Goal: Task Accomplishment & Management: Manage account settings

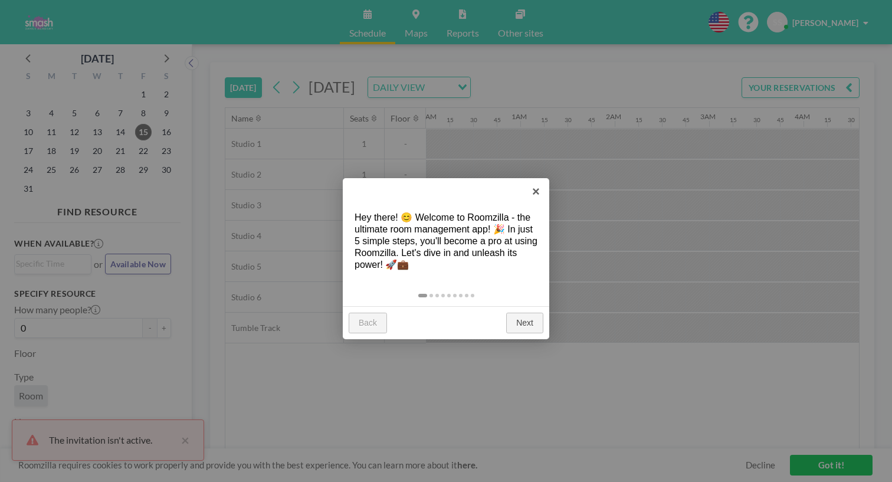
scroll to position [0, 614]
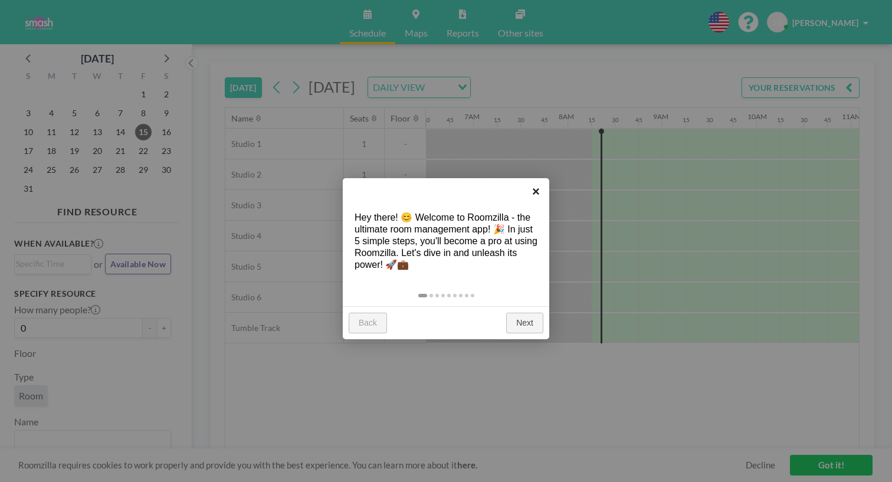
click at [537, 196] on link "×" at bounding box center [536, 191] width 27 height 27
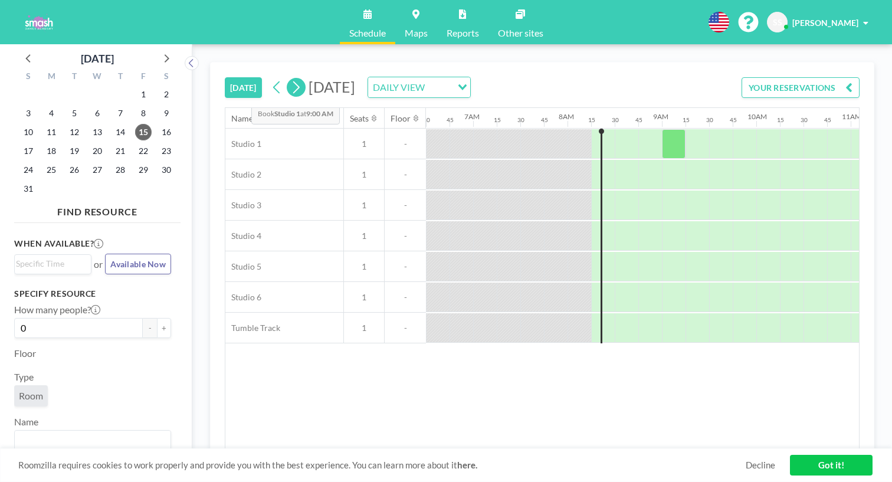
click at [290, 78] on icon at bounding box center [295, 87] width 11 height 18
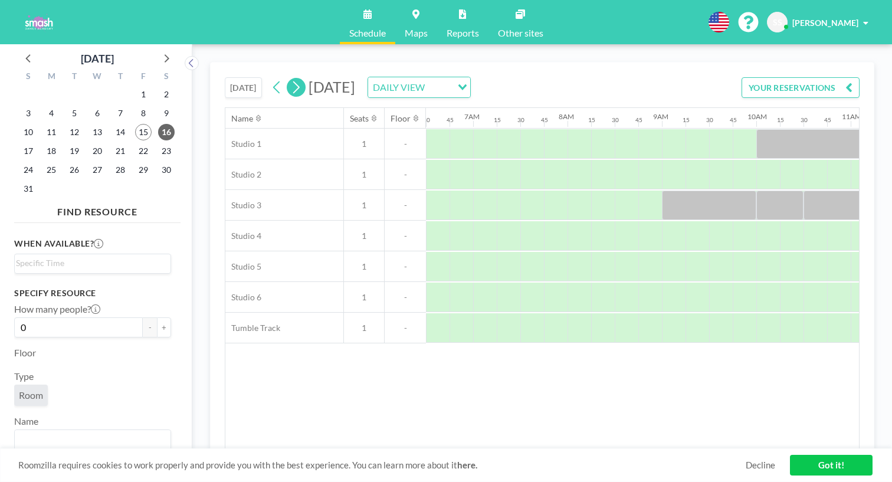
click at [290, 78] on icon at bounding box center [295, 87] width 11 height 18
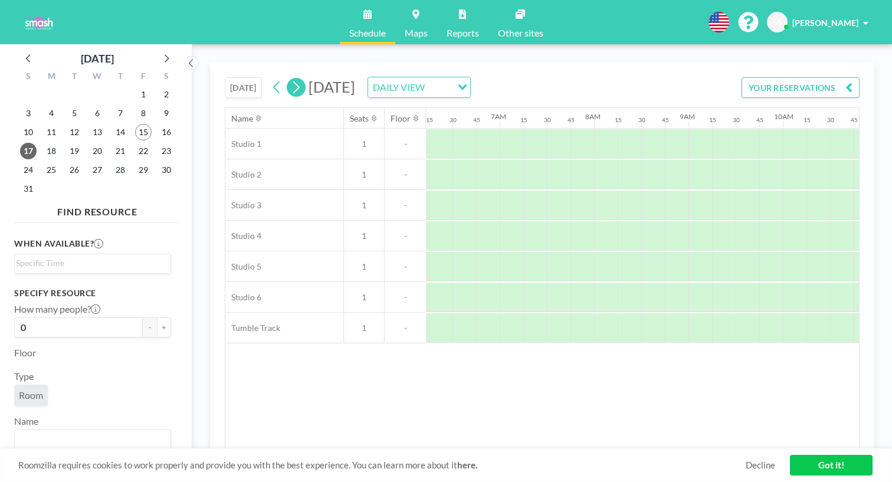
scroll to position [0, 595]
click at [287, 78] on button at bounding box center [296, 87] width 19 height 19
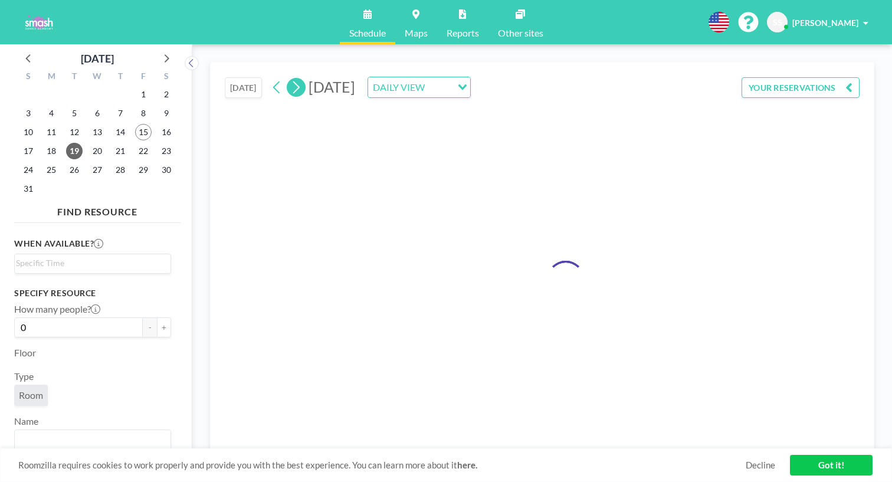
click at [287, 78] on button at bounding box center [296, 87] width 19 height 19
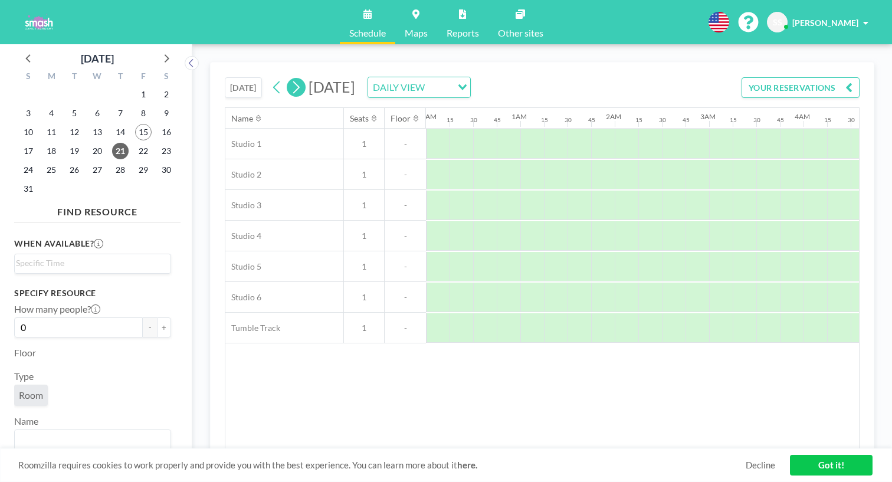
click at [287, 78] on button at bounding box center [296, 87] width 19 height 19
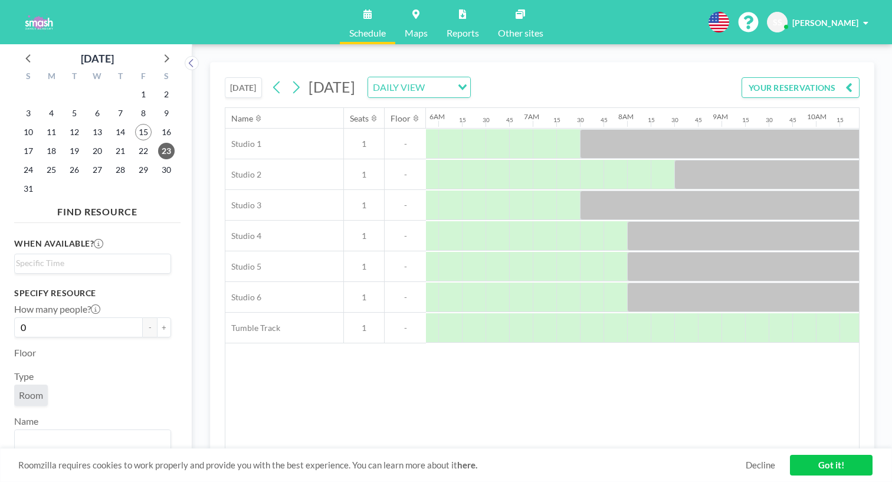
scroll to position [0, 595]
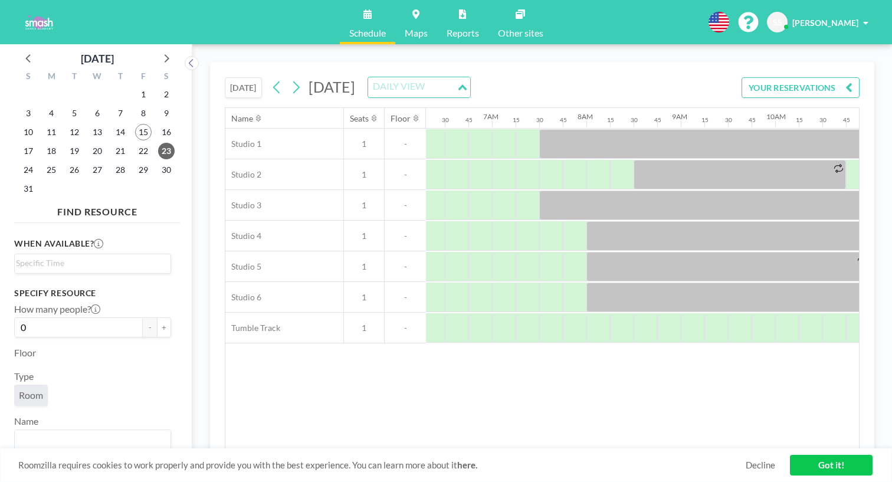
click at [445, 77] on div "DAILY VIEW" at bounding box center [412, 86] width 89 height 18
click at [287, 78] on button at bounding box center [296, 87] width 19 height 19
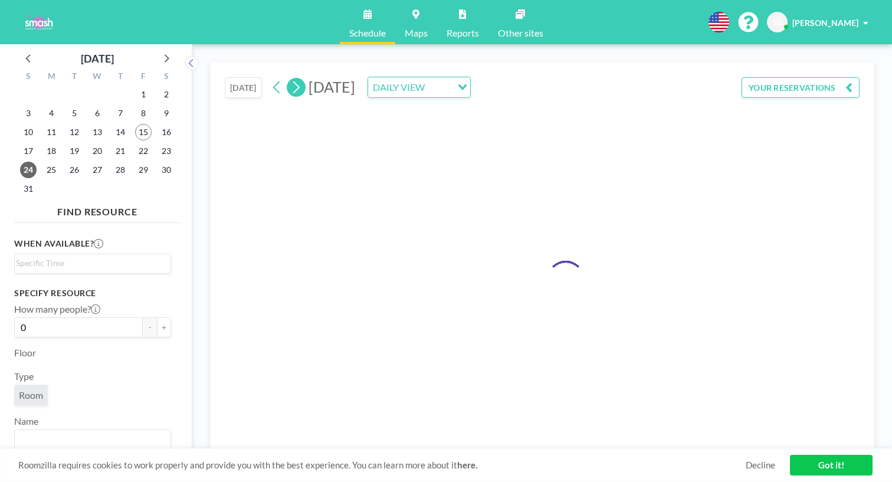
click at [287, 78] on button at bounding box center [296, 87] width 19 height 19
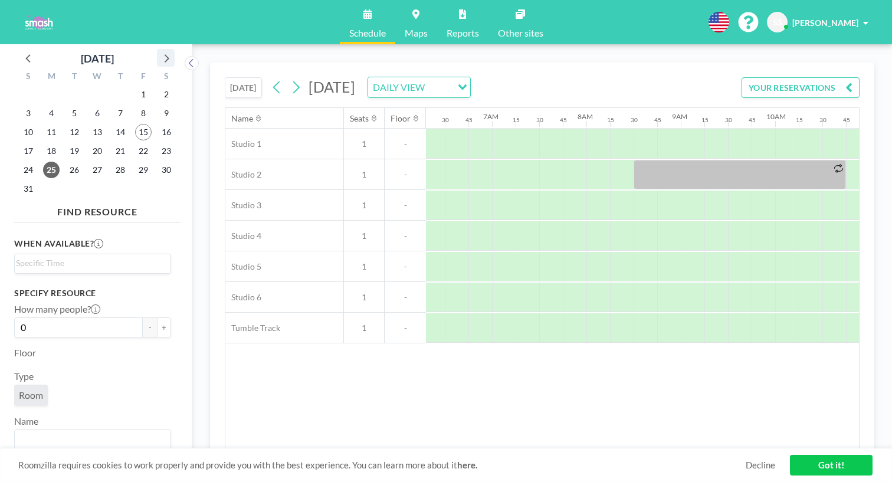
click at [165, 54] on icon at bounding box center [167, 58] width 5 height 8
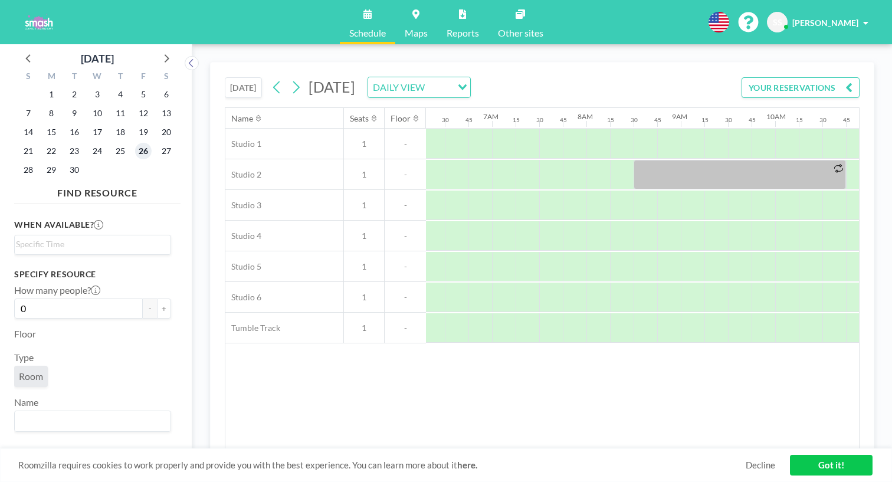
click at [135, 143] on span "26" at bounding box center [143, 151] width 17 height 17
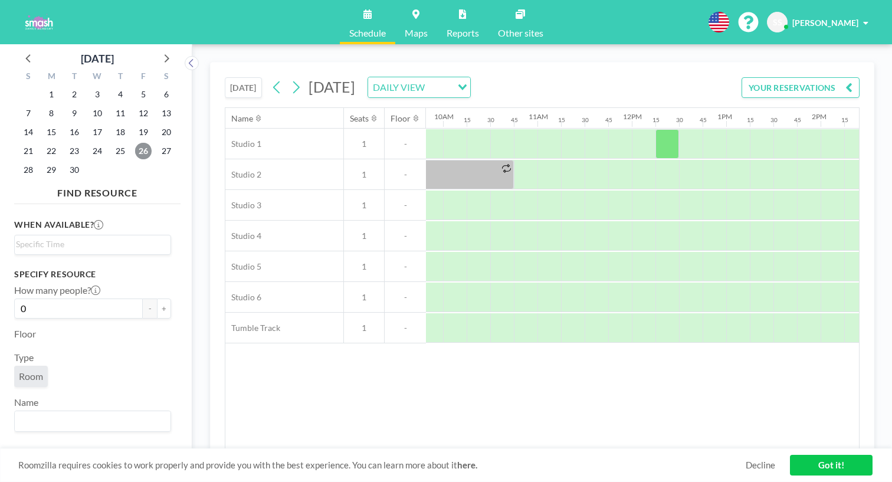
scroll to position [0, 932]
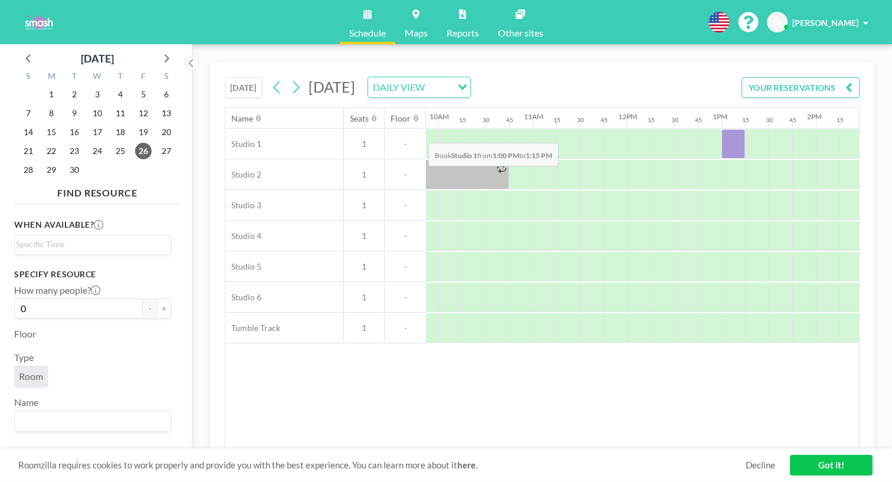
click at [722, 129] on div at bounding box center [734, 144] width 24 height 30
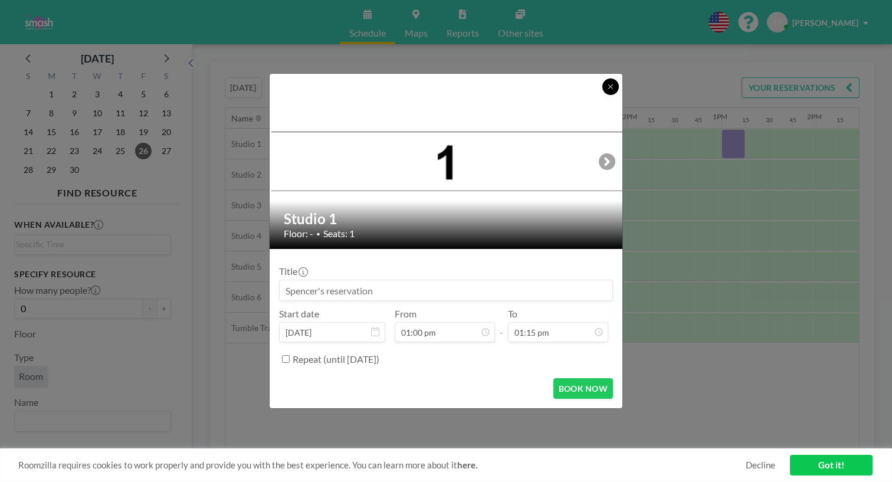
click at [602, 95] on button at bounding box center [610, 86] width 17 height 17
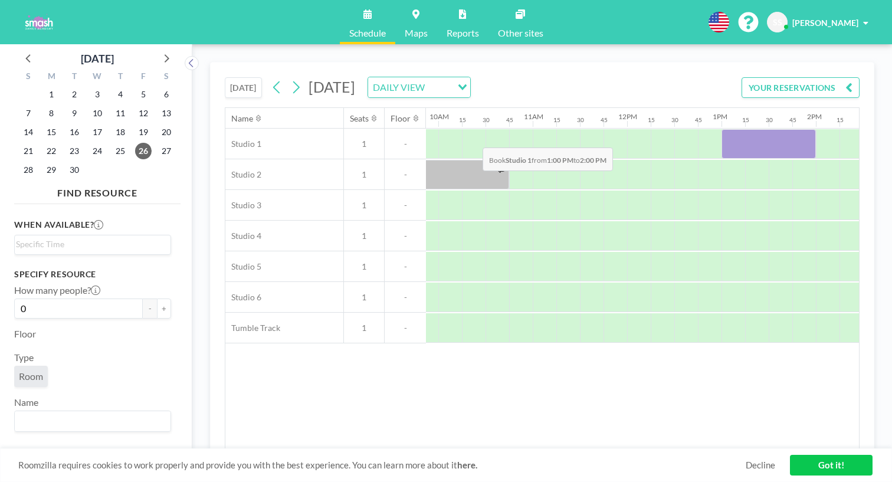
drag, startPoint x: 422, startPoint y: 121, endPoint x: 479, endPoint y: 120, distance: 57.2
click at [722, 129] on div at bounding box center [769, 144] width 94 height 30
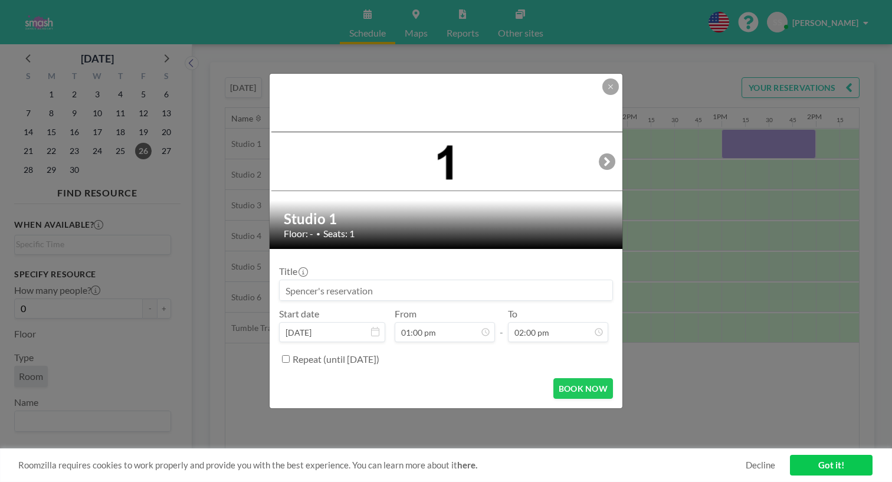
click at [401, 280] on input at bounding box center [446, 290] width 333 height 20
type input "[PERSON_NAME] (ProTrack Solo Choreo)"
click at [568, 378] on button "BOOK NOW" at bounding box center [583, 388] width 60 height 21
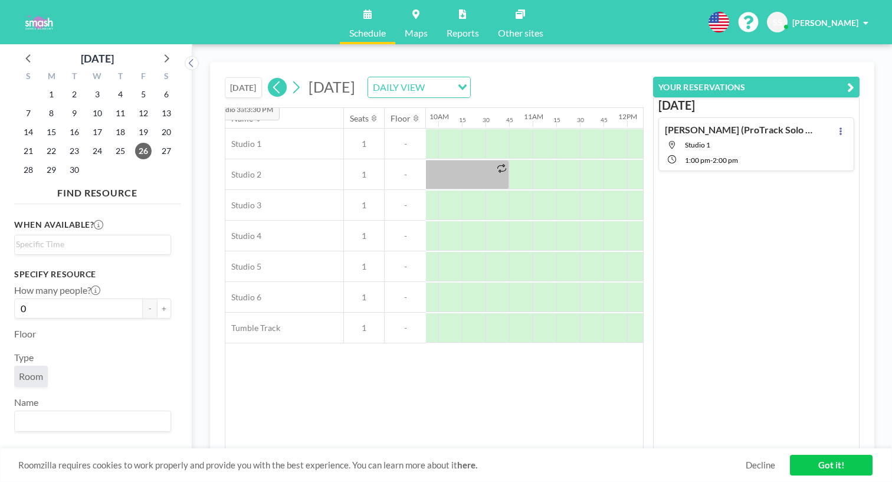
click at [271, 78] on icon at bounding box center [276, 87] width 11 height 18
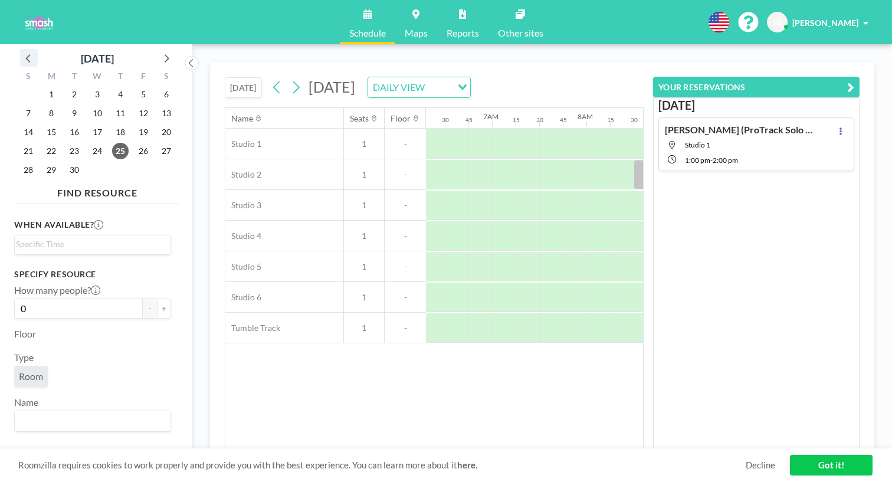
click at [22, 50] on icon at bounding box center [28, 57] width 15 height 15
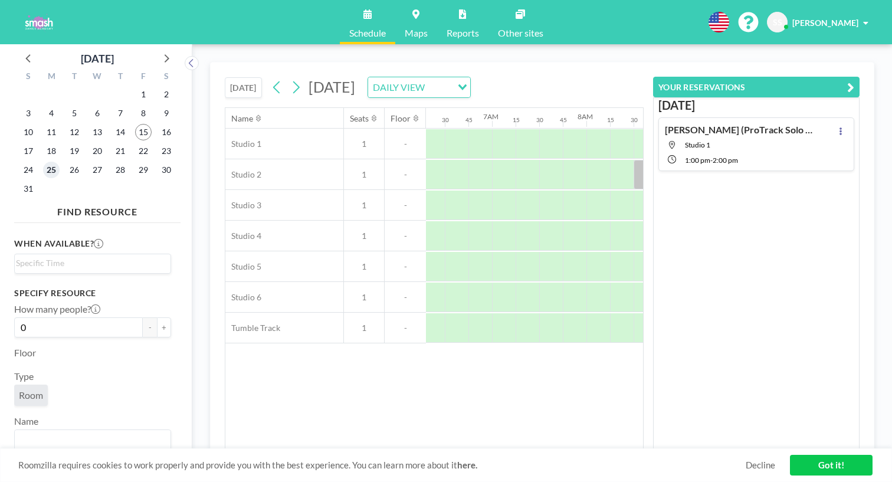
click at [46, 162] on span "25" at bounding box center [51, 170] width 17 height 17
click at [158, 143] on span "23" at bounding box center [166, 151] width 17 height 17
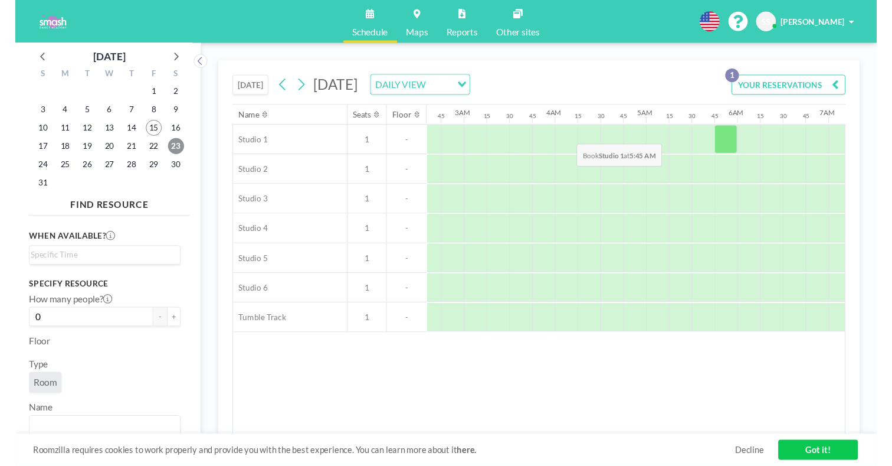
scroll to position [0, 219]
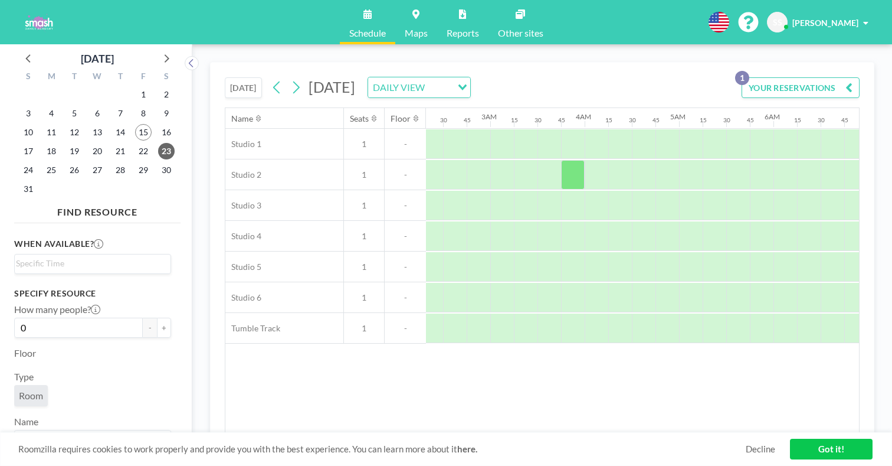
click at [38, 17] on img at bounding box center [39, 23] width 40 height 24
click at [375, 20] on link "Schedule" at bounding box center [367, 22] width 55 height 44
click at [857, 19] on span "[PERSON_NAME]" at bounding box center [825, 23] width 66 height 10
click at [854, 45] on link "Profile" at bounding box center [833, 57] width 105 height 24
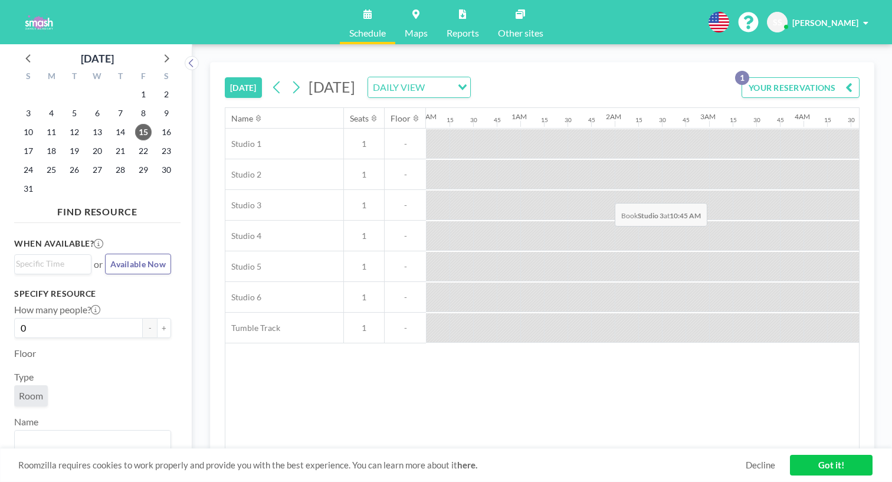
scroll to position [0, 633]
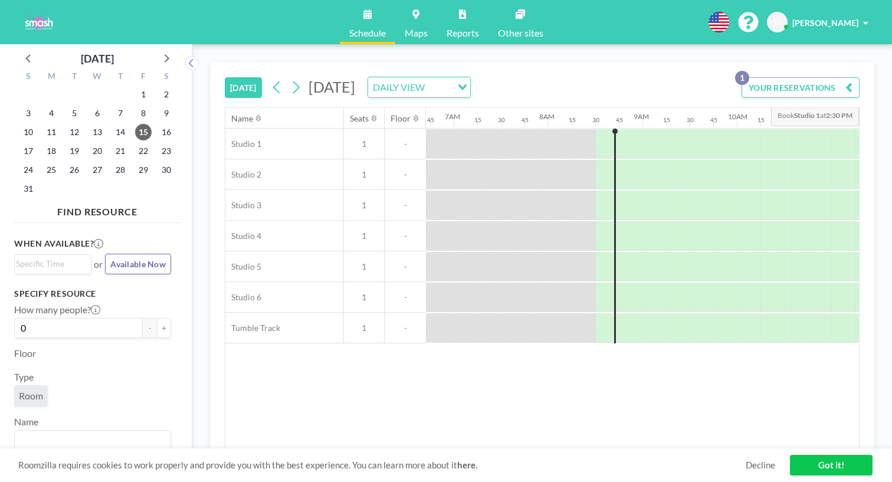
click at [846, 77] on button "YOUR RESERVATIONS 1" at bounding box center [801, 87] width 118 height 21
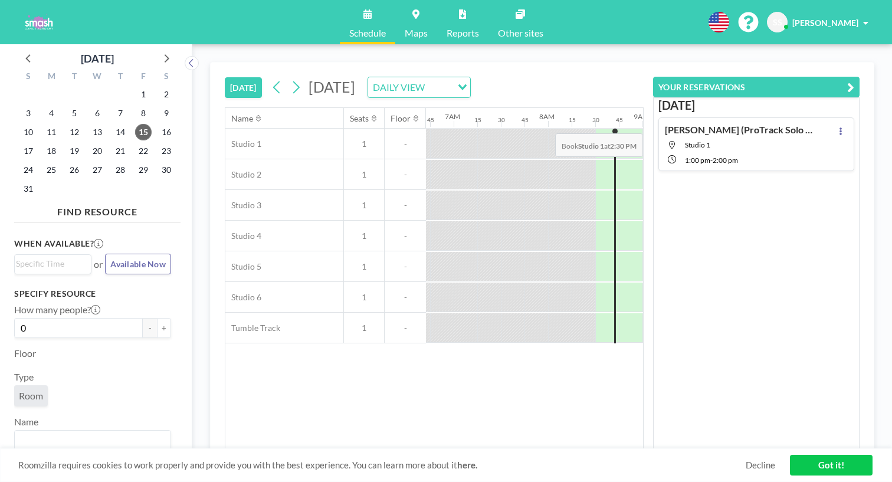
click at [839, 117] on div "[PERSON_NAME] (ProTrack Solo Choreo) Studio 1 1:00 PM - 2:00 PM" at bounding box center [757, 144] width 196 height 54
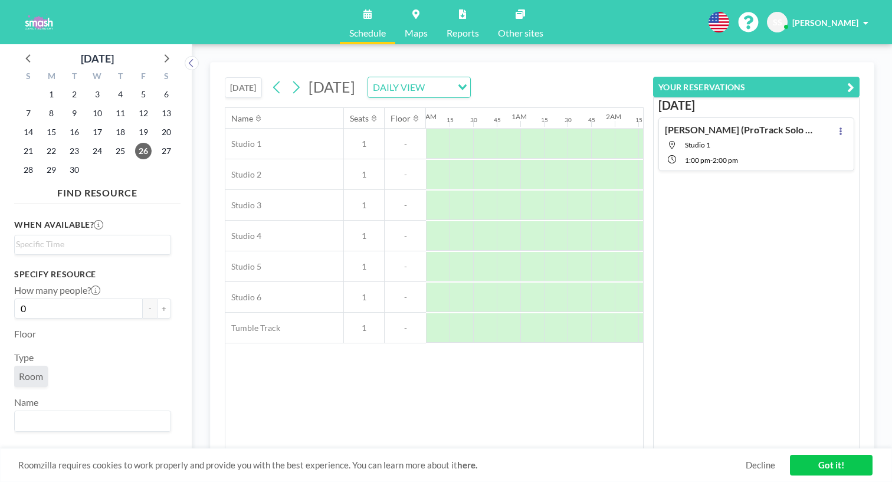
scroll to position [0, 978]
click at [848, 124] on button at bounding box center [841, 131] width 14 height 14
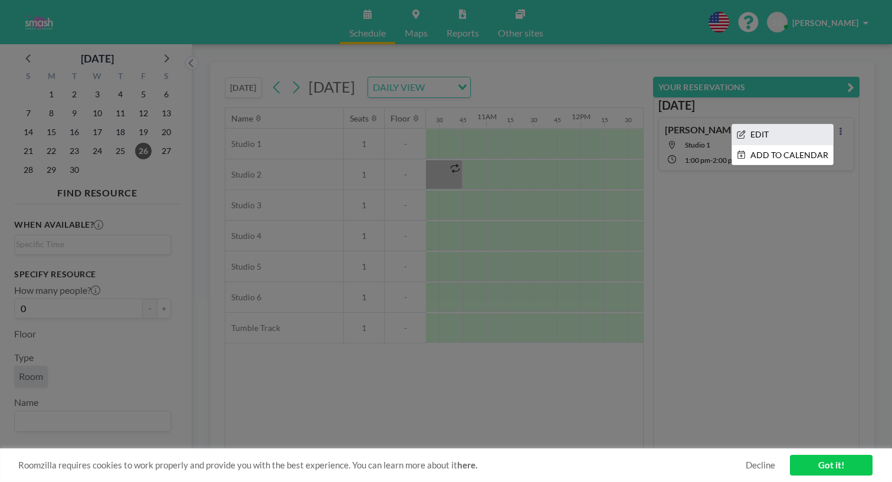
click at [829, 125] on li "EDIT" at bounding box center [782, 135] width 101 height 20
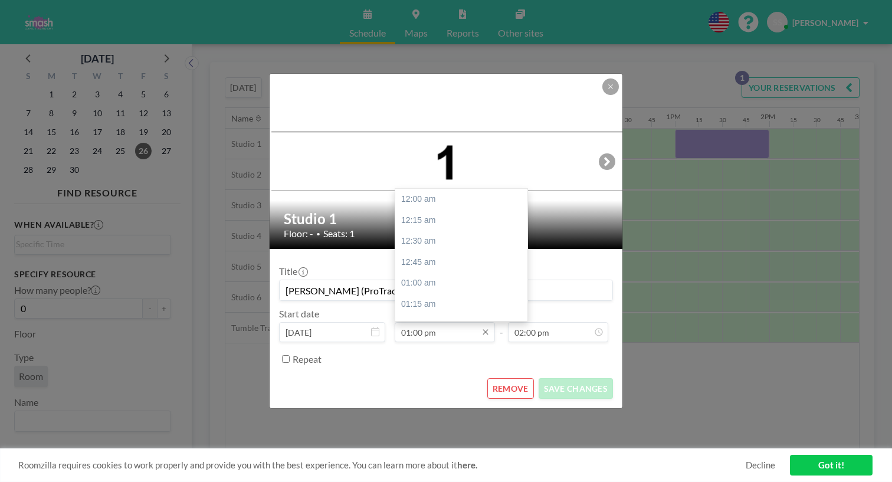
scroll to position [951, 0]
click at [438, 322] on input "01:00 pm" at bounding box center [445, 332] width 100 height 20
click at [435, 330] on div "12:30 pm" at bounding box center [463, 340] width 136 height 21
type input "12:30 pm"
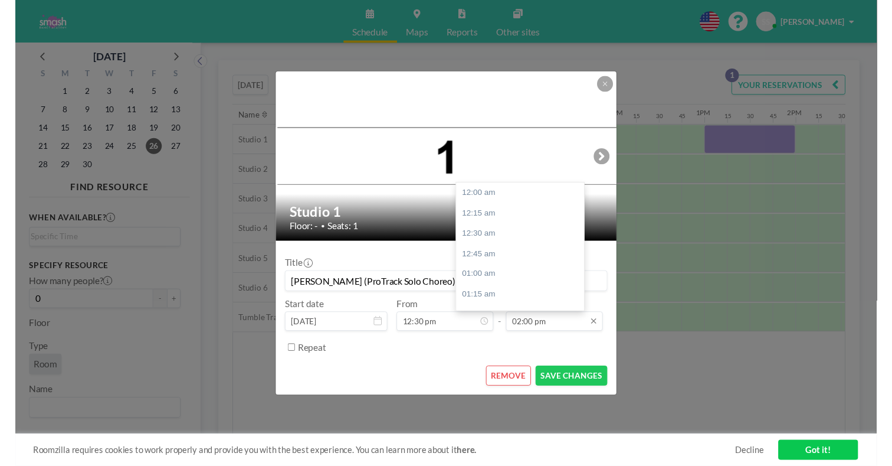
scroll to position [1024, 0]
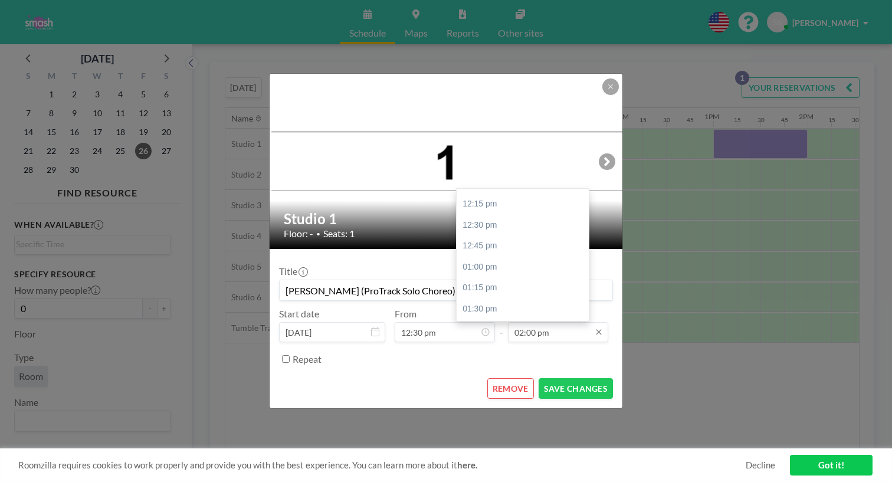
click at [515, 322] on input "02:00 pm" at bounding box center [558, 332] width 100 height 20
click at [487, 382] on div "02:30 pm" at bounding box center [525, 392] width 136 height 21
type input "02:30 pm"
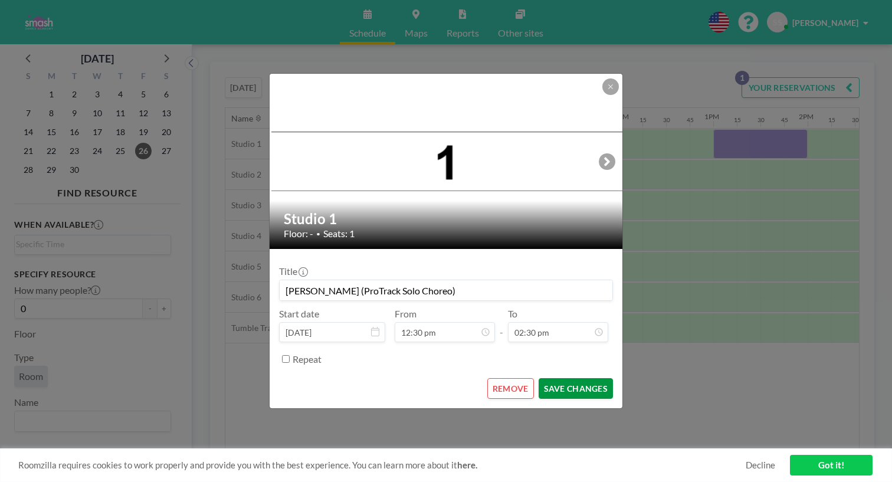
click at [555, 378] on button "SAVE CHANGES" at bounding box center [576, 388] width 74 height 21
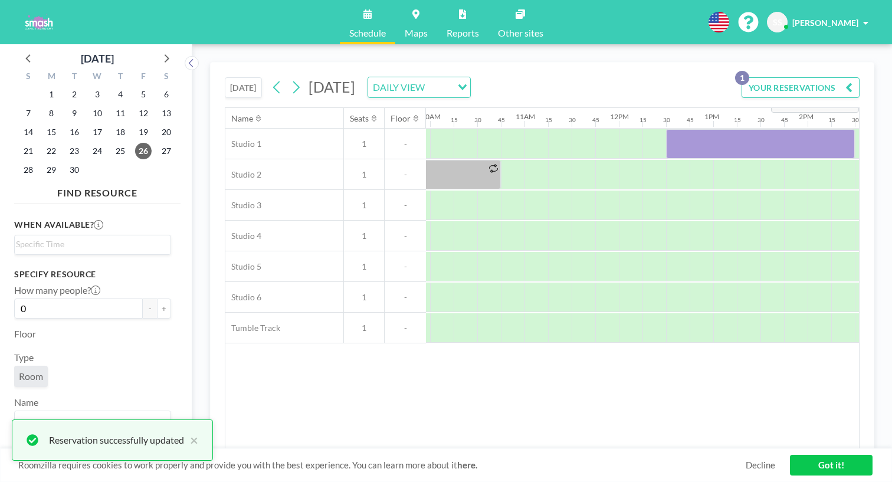
click at [798, 77] on button "YOUR RESERVATIONS 1" at bounding box center [801, 87] width 118 height 21
